Goal: Find specific page/section: Find specific page/section

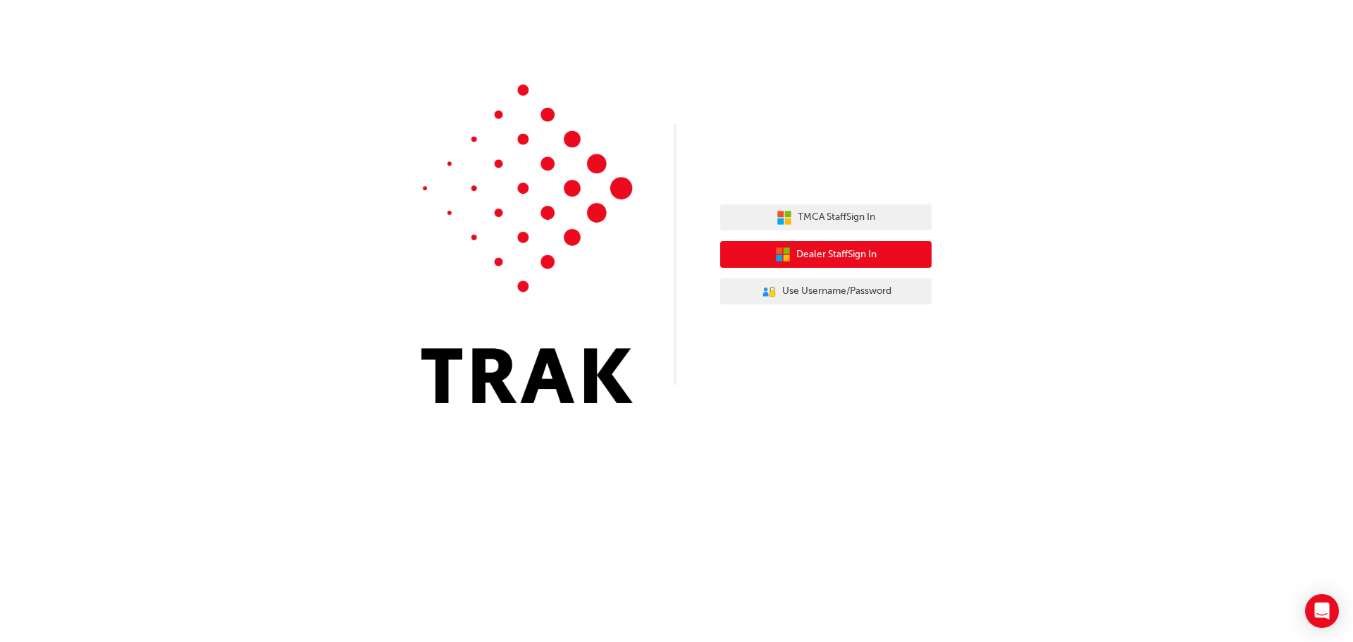
click at [842, 253] on span "Dealer Staff Sign In" at bounding box center [836, 255] width 80 height 16
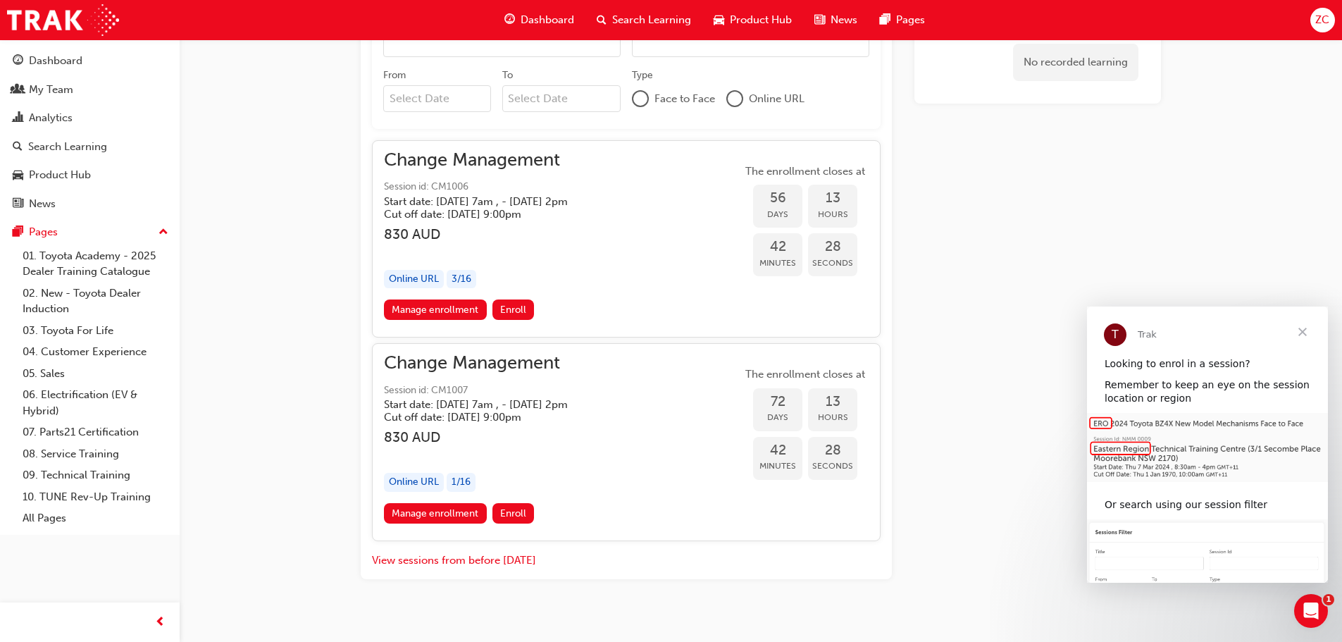
scroll to position [895, 0]
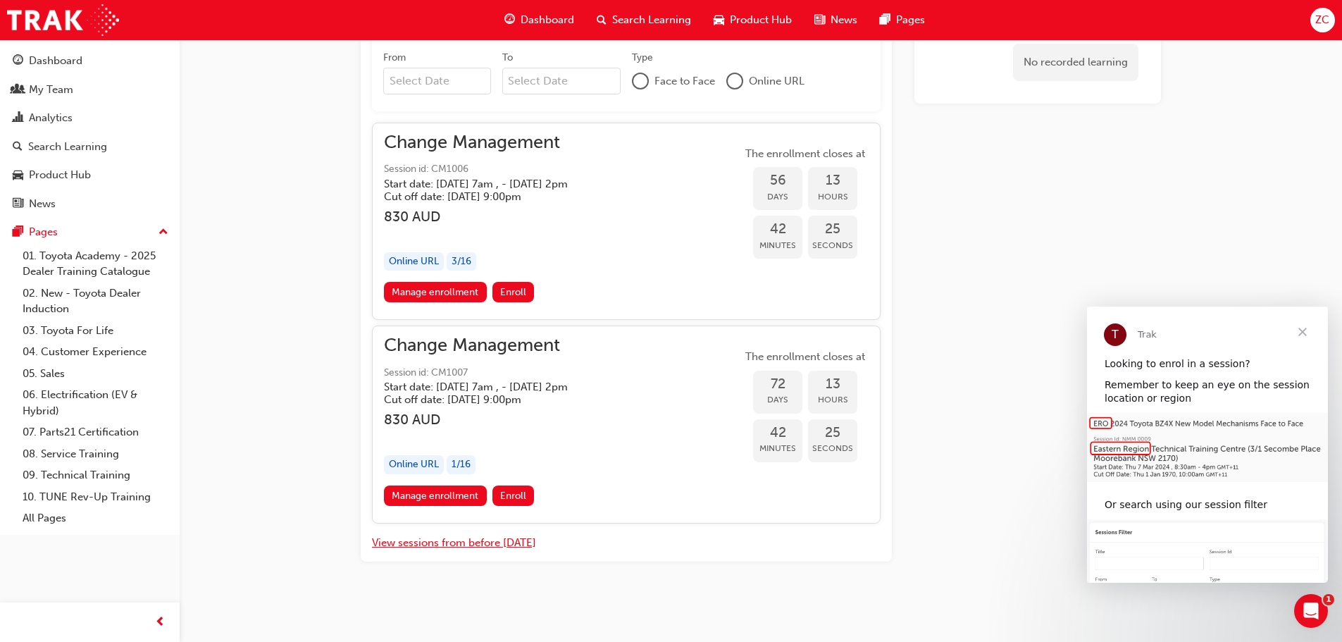
click at [412, 543] on button "View sessions from before [DATE]" at bounding box center [454, 543] width 164 height 16
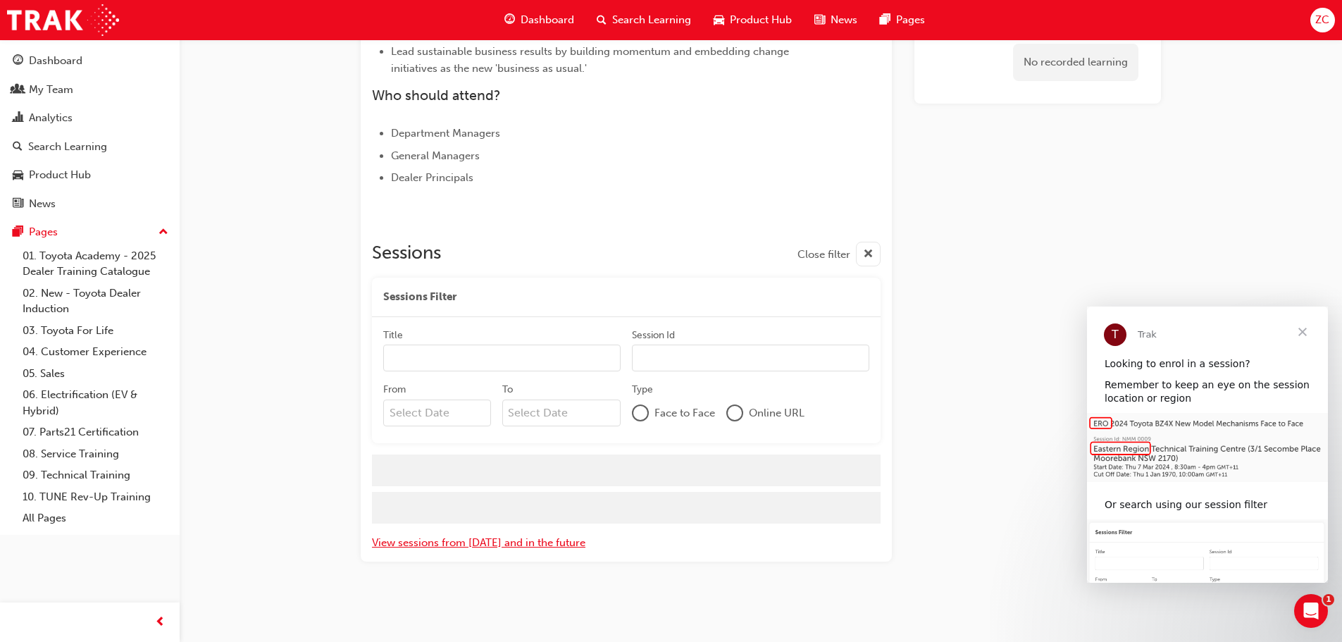
scroll to position [752, 0]
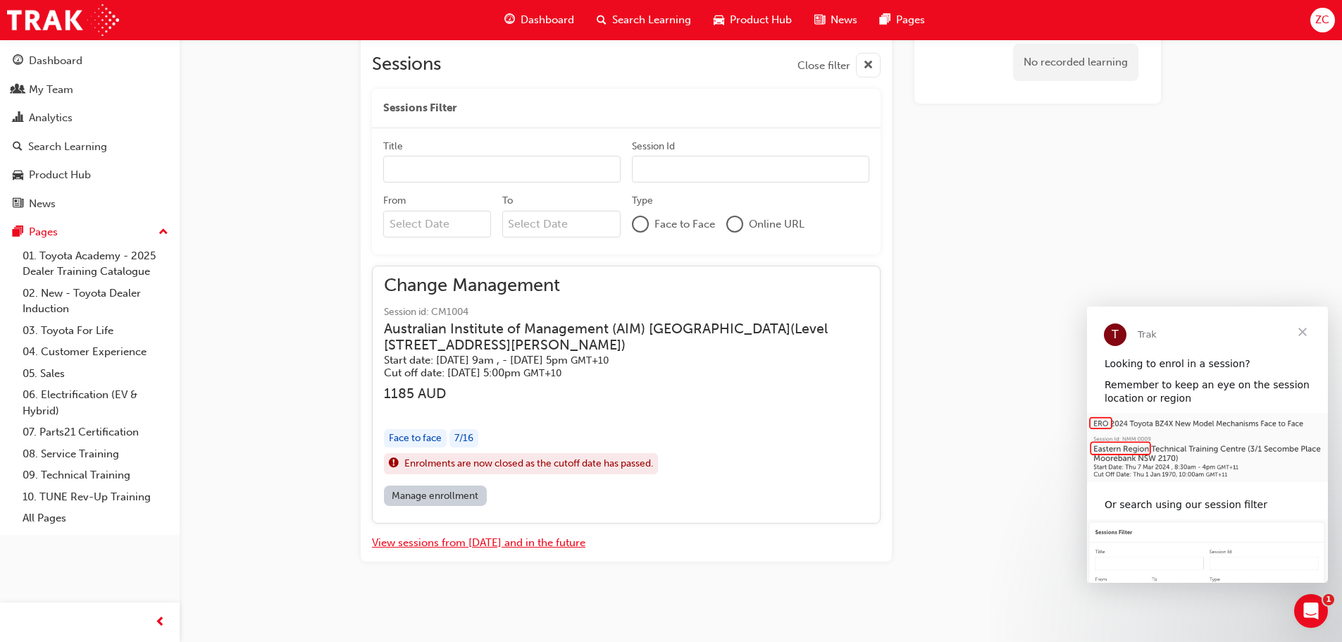
click at [416, 537] on button "View sessions from [DATE] and in the future" at bounding box center [478, 543] width 213 height 16
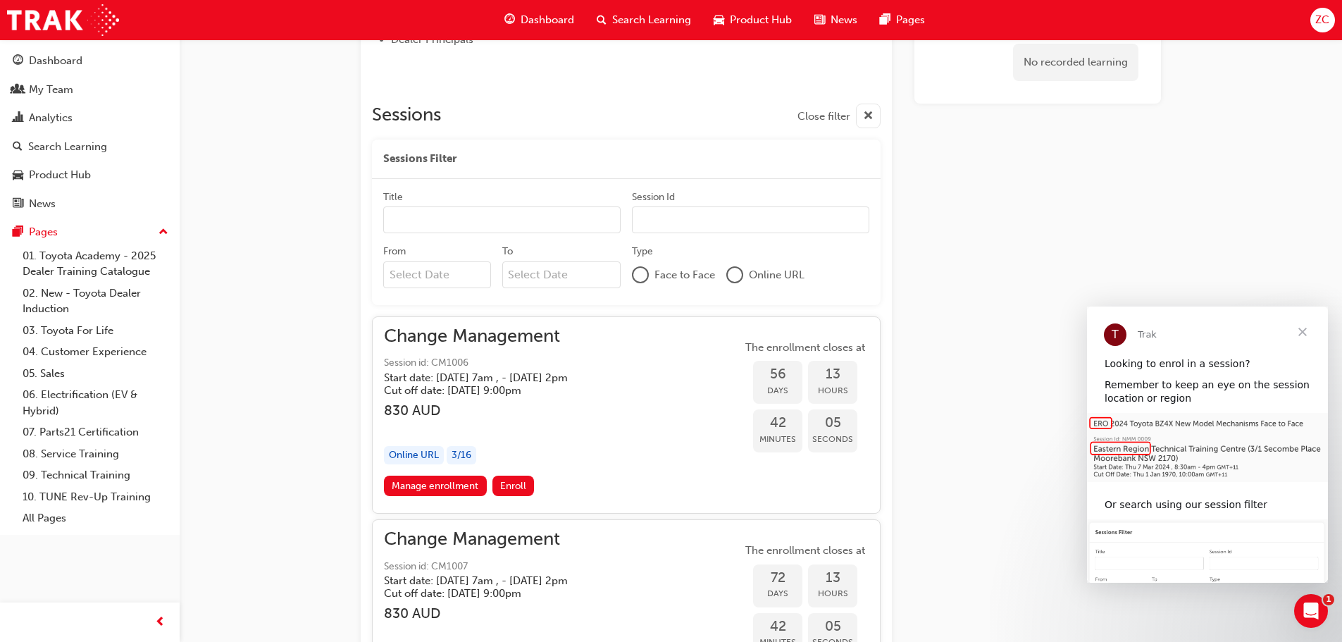
scroll to position [754, 0]
